Goal: Check status: Check status

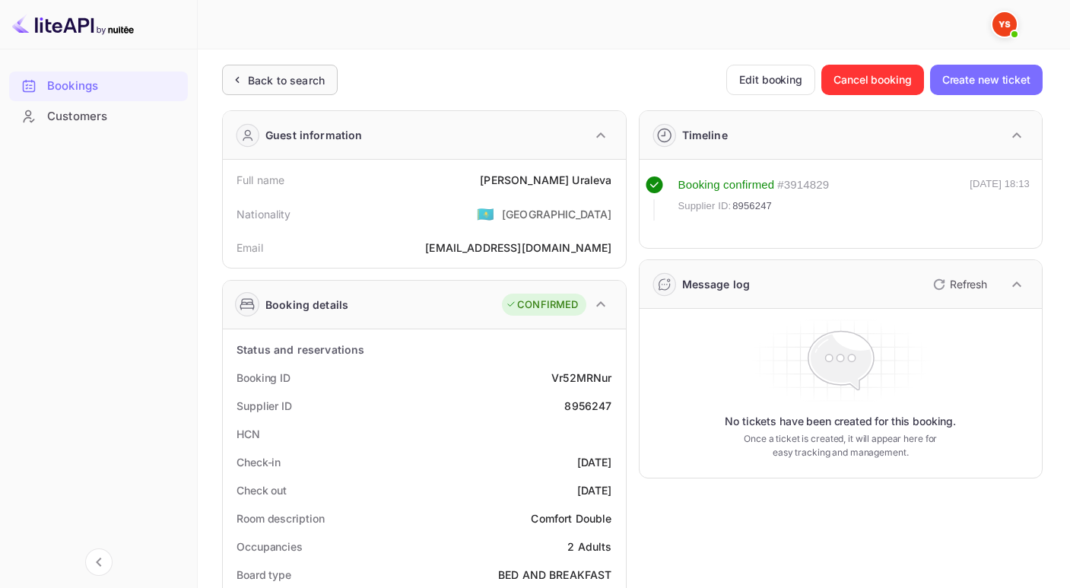
click at [290, 83] on div "Back to search" at bounding box center [286, 80] width 77 height 16
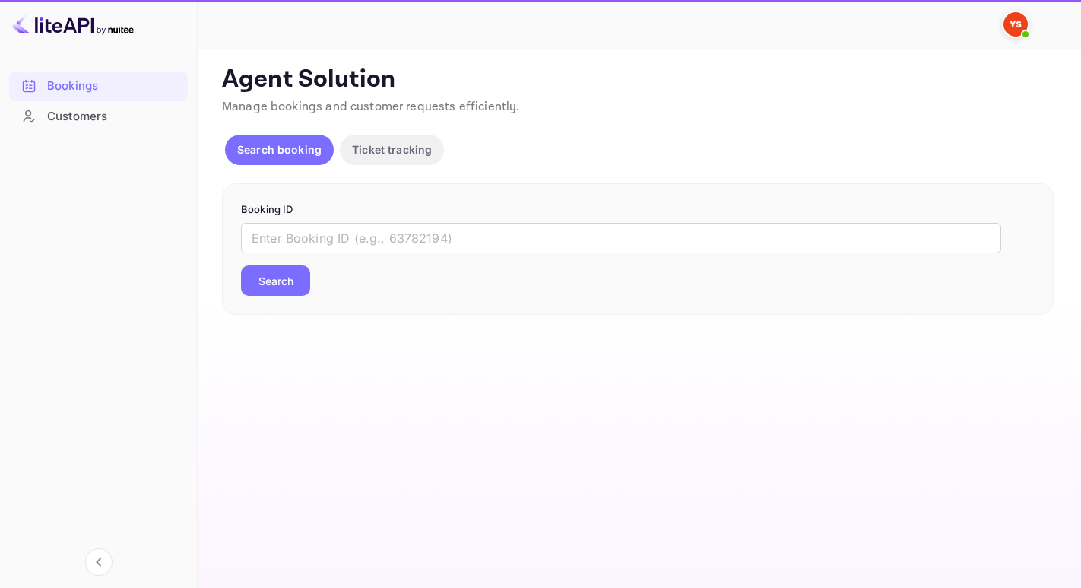
click at [360, 220] on form "Booking ID ​ Search" at bounding box center [638, 249] width 794 height 94
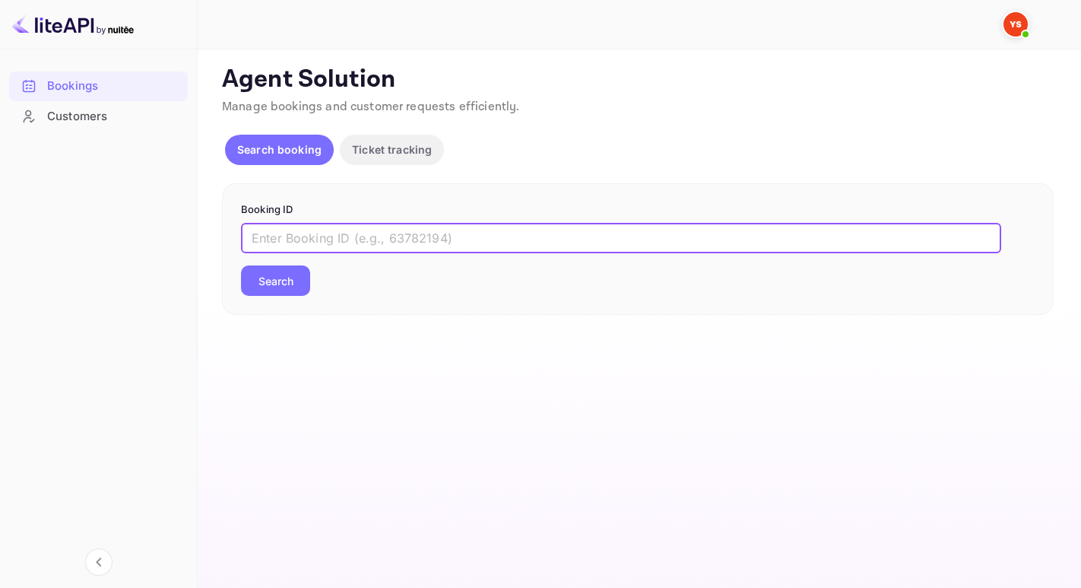
click at [347, 231] on input "text" at bounding box center [621, 238] width 760 height 30
paste input "9008878"
click at [306, 275] on button "Search" at bounding box center [275, 280] width 69 height 30
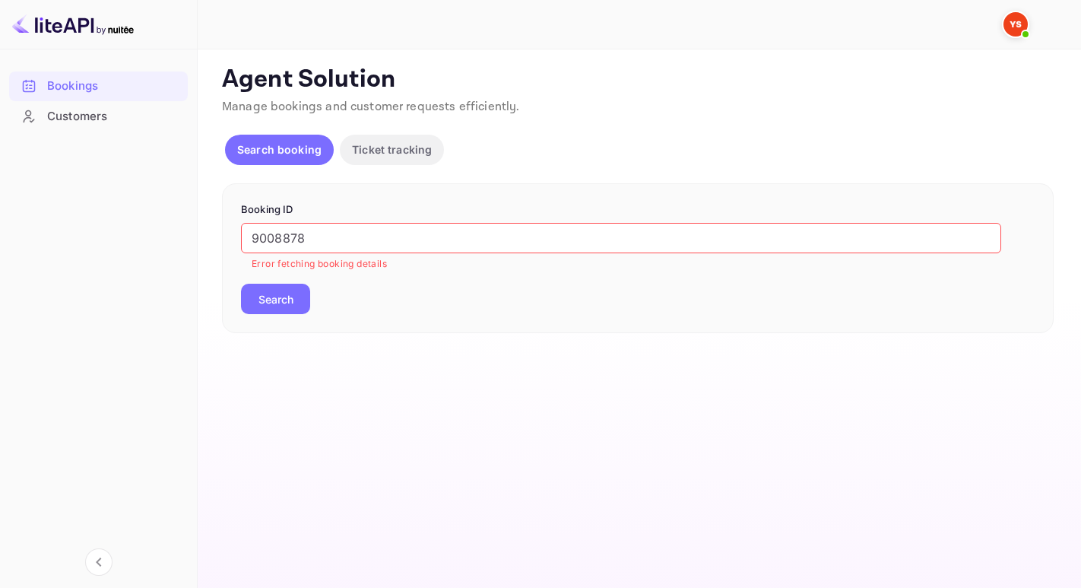
click at [252, 237] on input "9008878" at bounding box center [621, 238] width 760 height 30
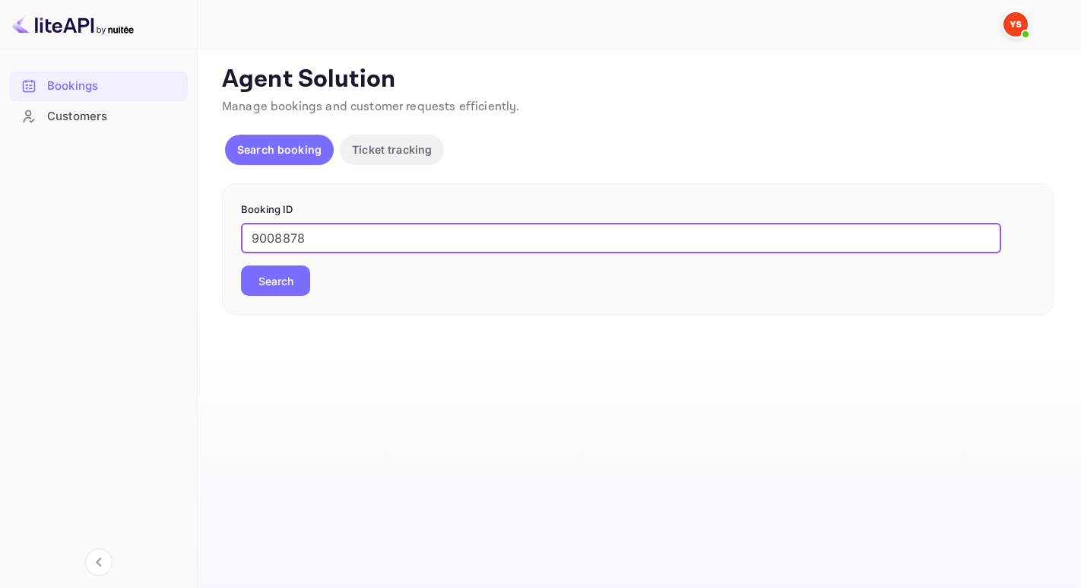
type input "9008878"
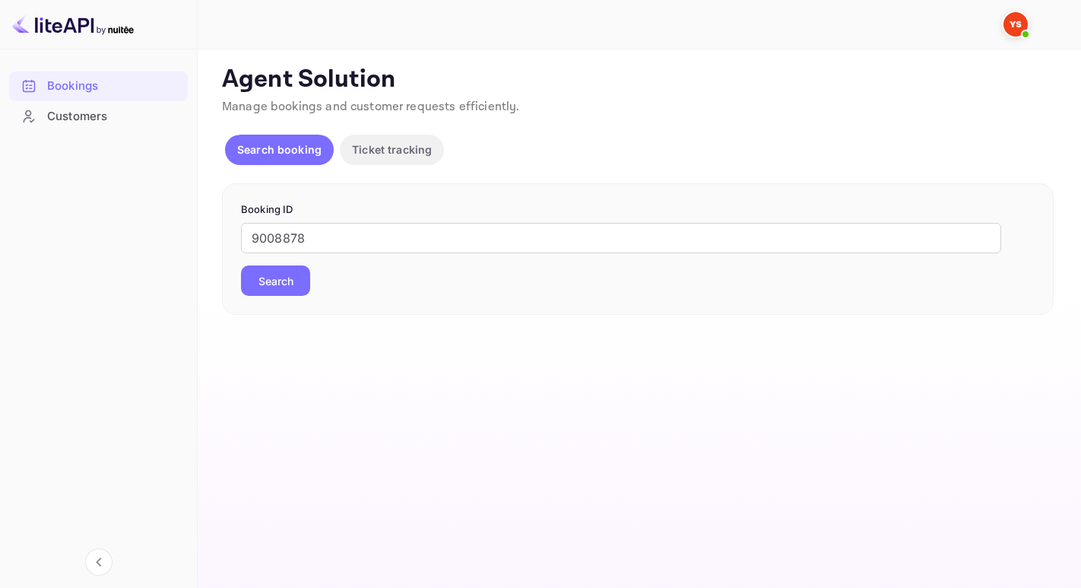
click at [284, 293] on button "Search" at bounding box center [275, 280] width 69 height 30
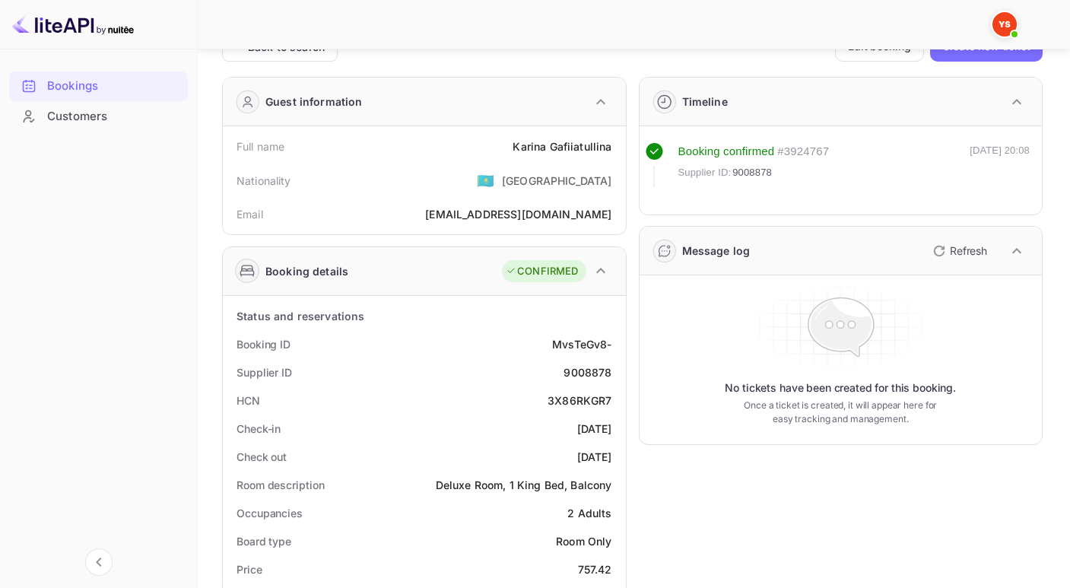
scroll to position [46, 0]
